Goal: Check status: Check status

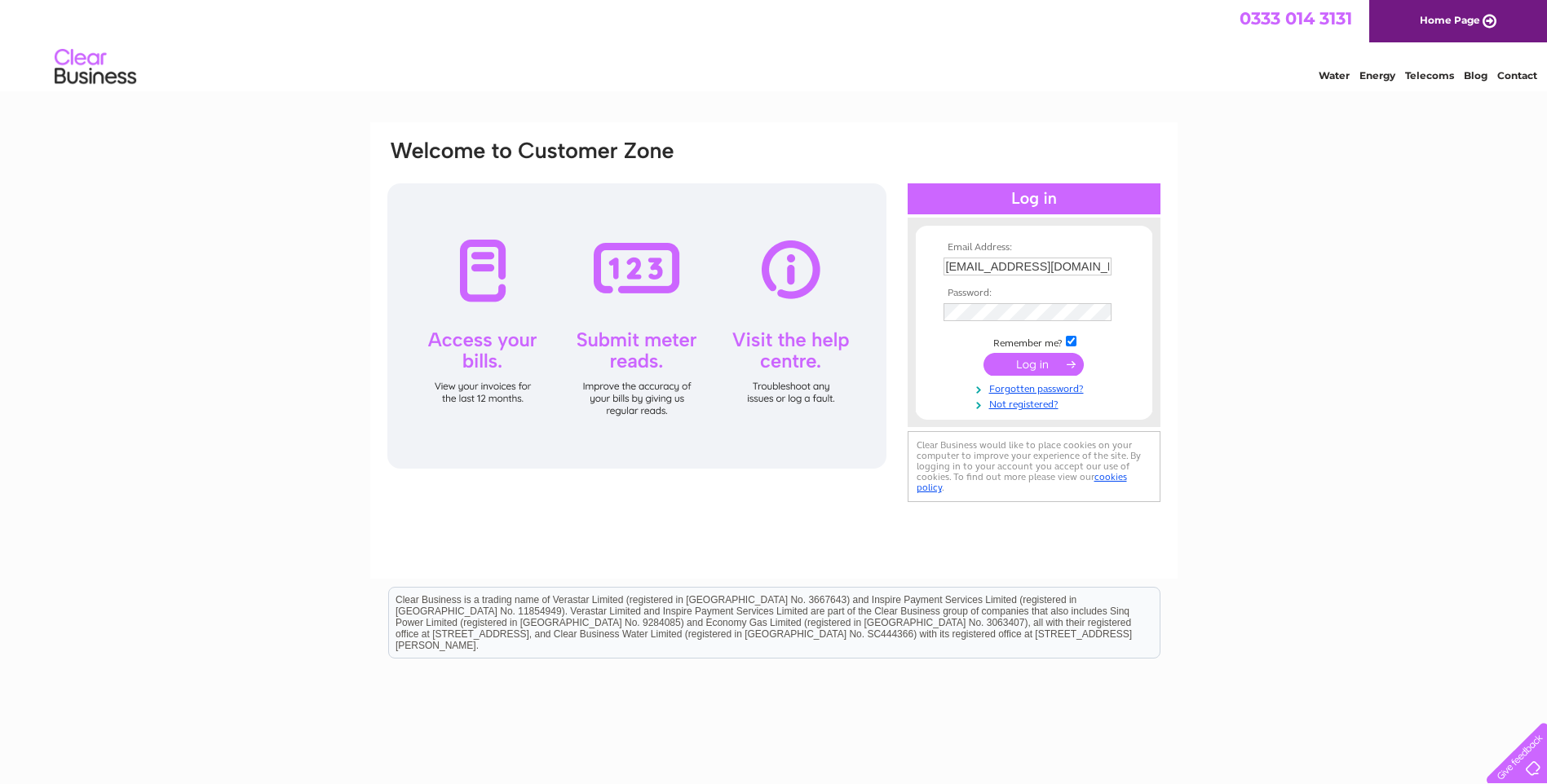
click at [1022, 360] on input "submit" at bounding box center [1033, 364] width 100 height 23
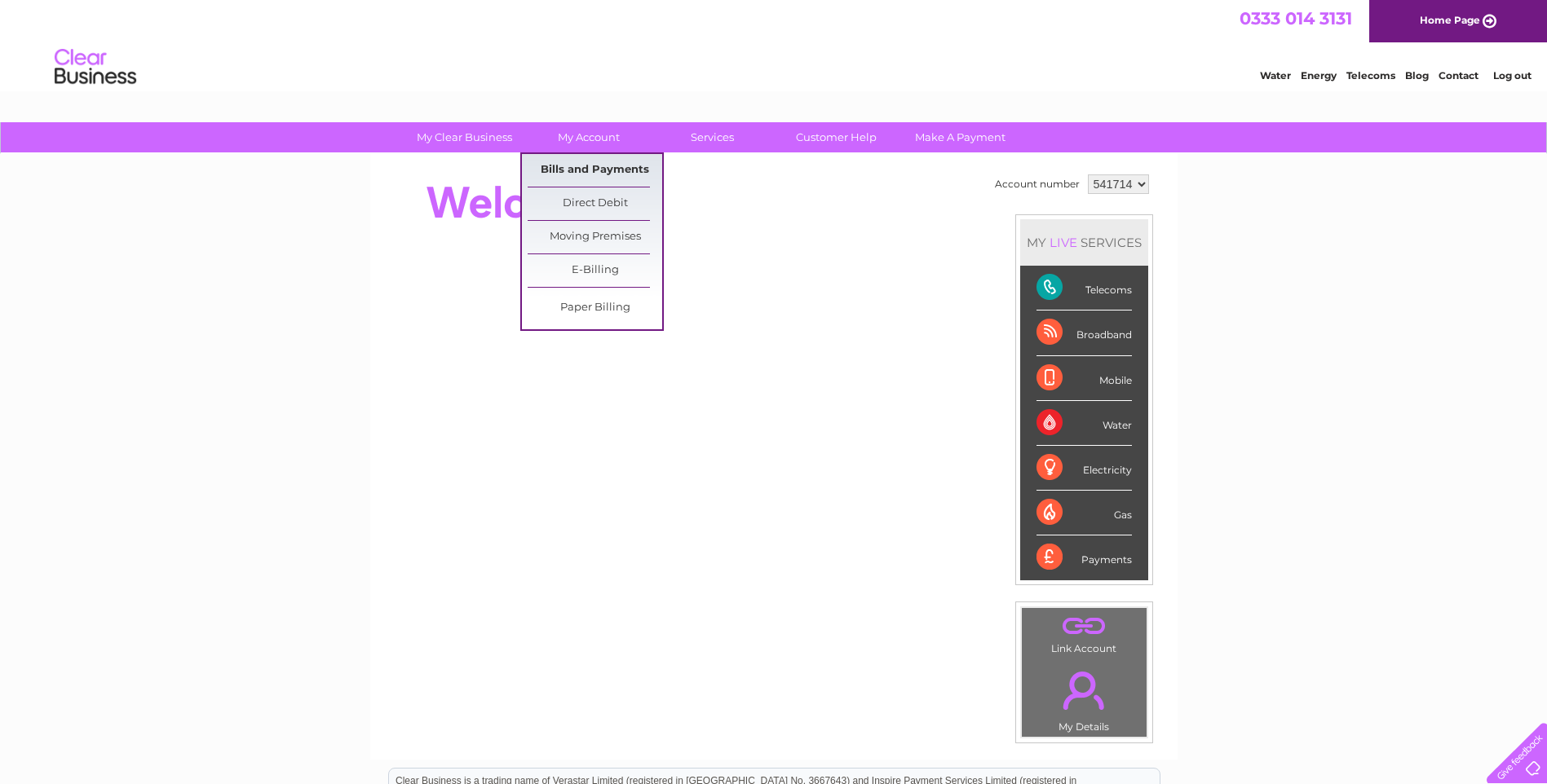
click at [566, 169] on link "Bills and Payments" at bounding box center [595, 170] width 135 height 32
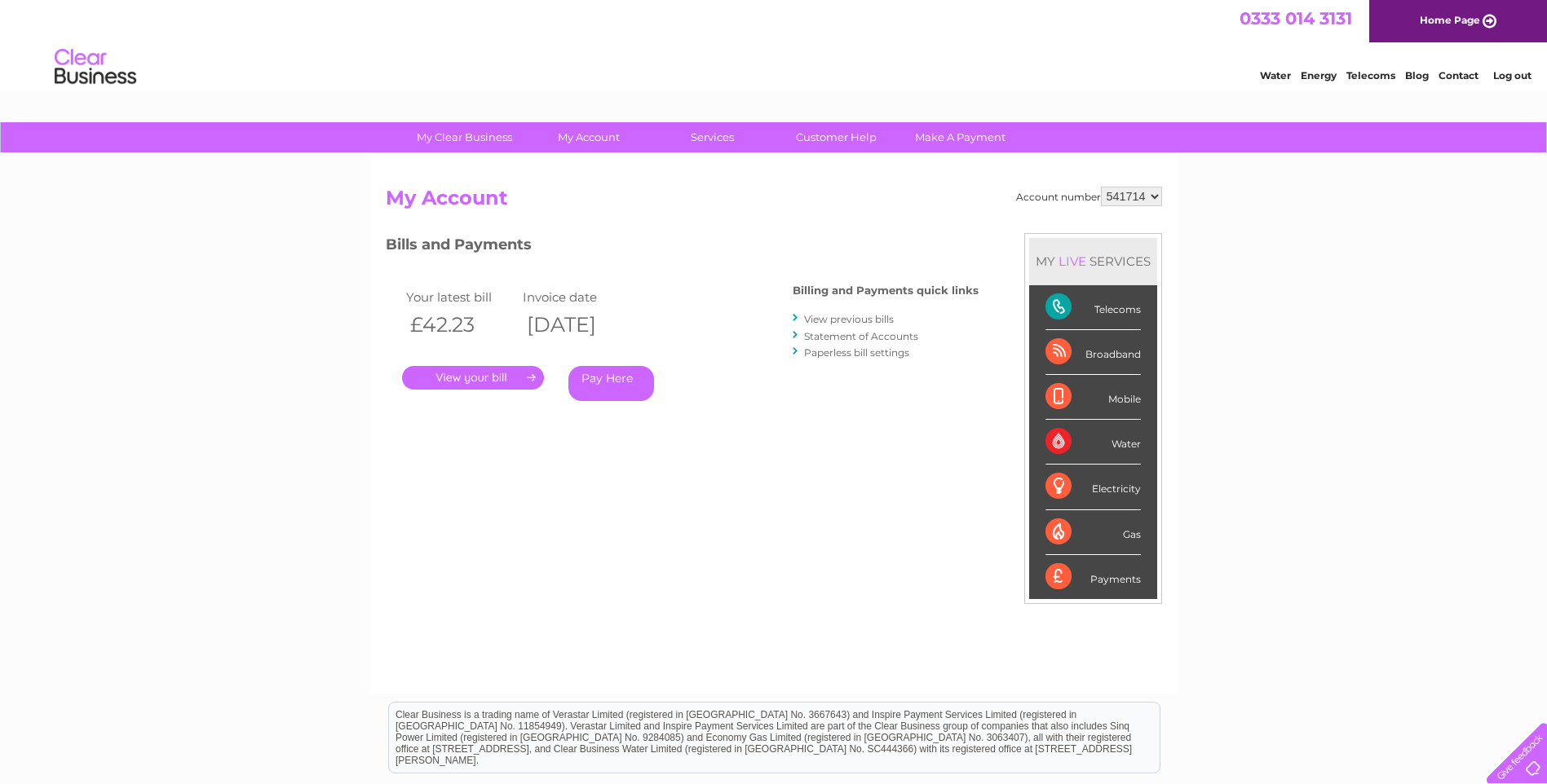
click at [455, 375] on link "." at bounding box center [473, 377] width 142 height 24
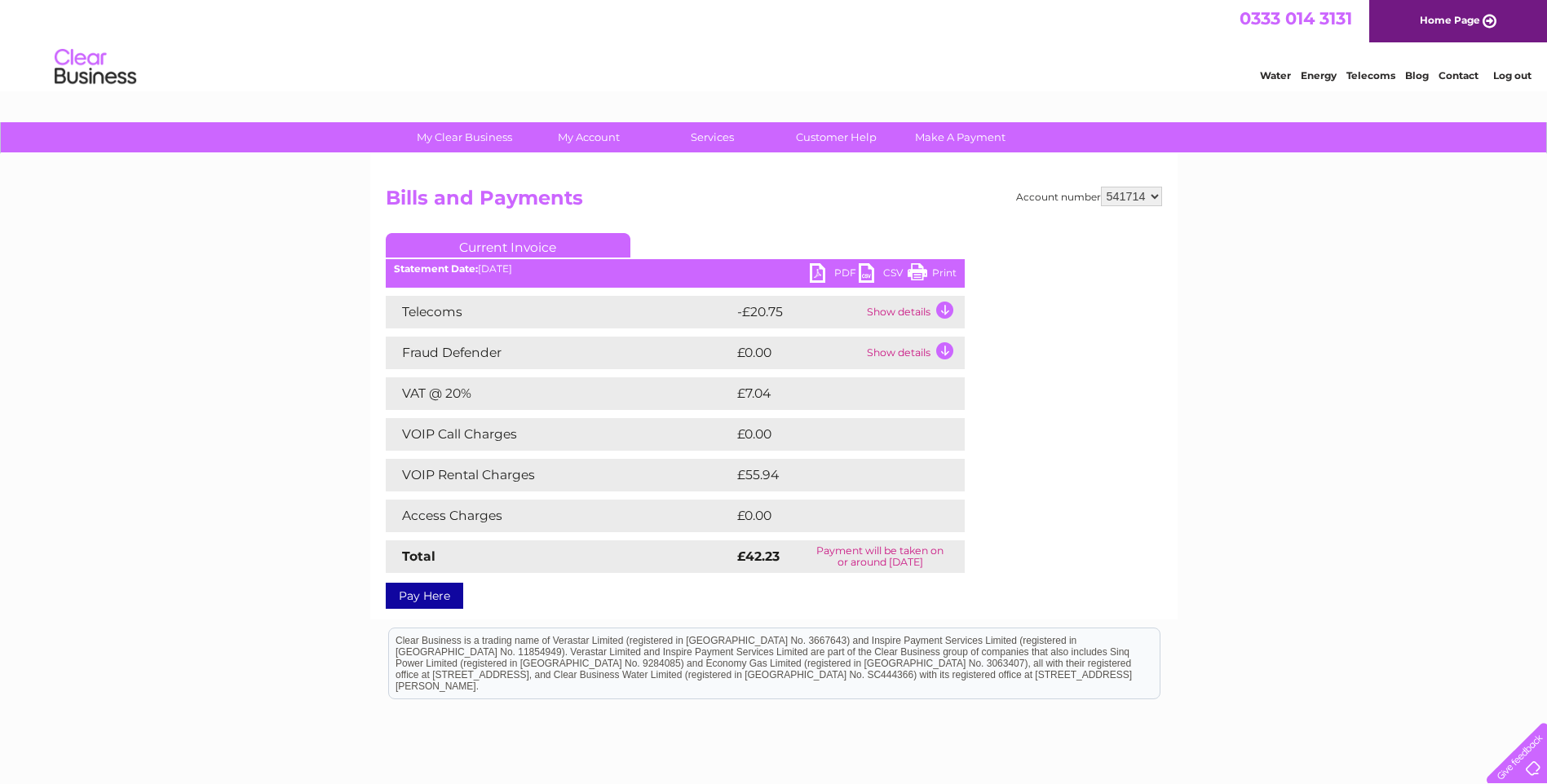
click at [944, 312] on td "Show details" at bounding box center [913, 312] width 102 height 32
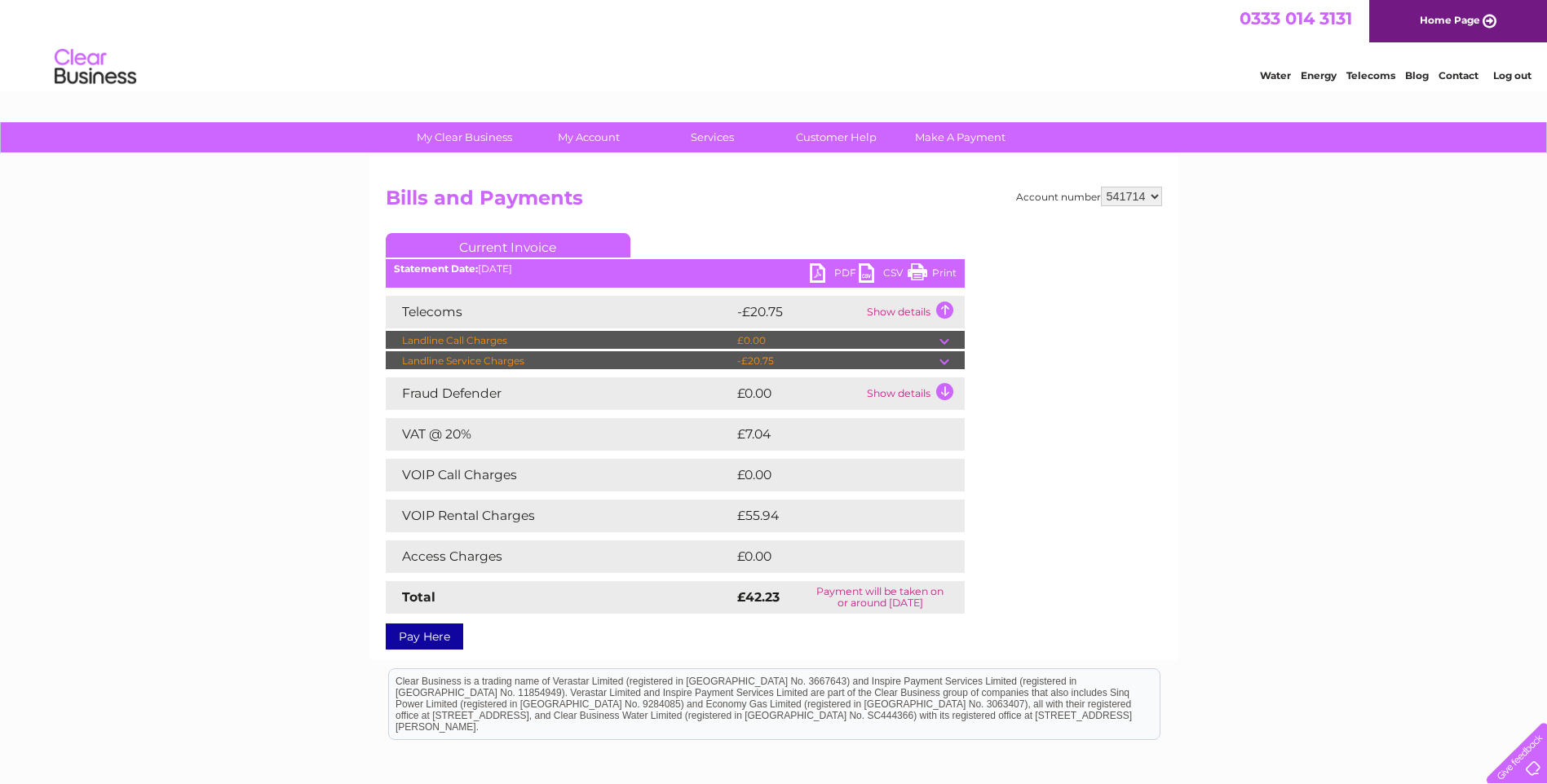
click at [915, 273] on link "Print" at bounding box center [932, 275] width 48 height 24
